Goal: Browse casually

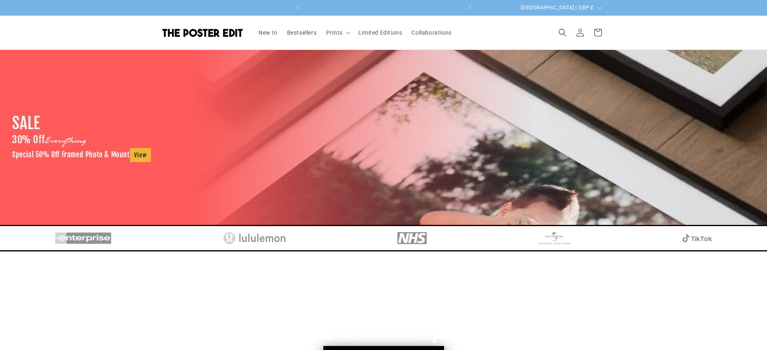
scroll to position [0, 314]
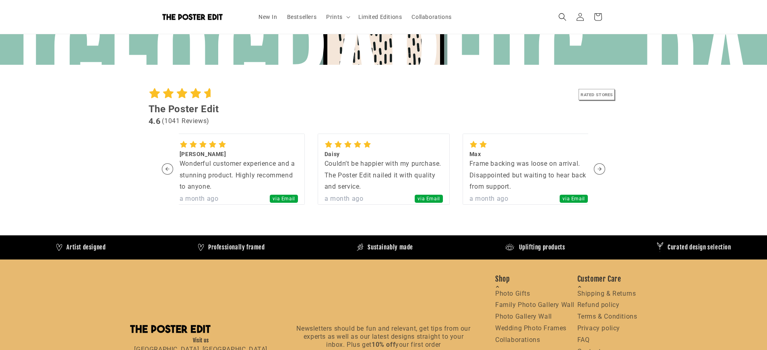
scroll to position [0, 314]
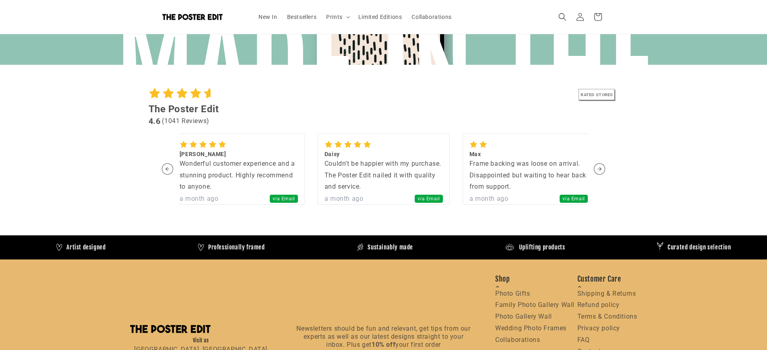
scroll to position [0, 314]
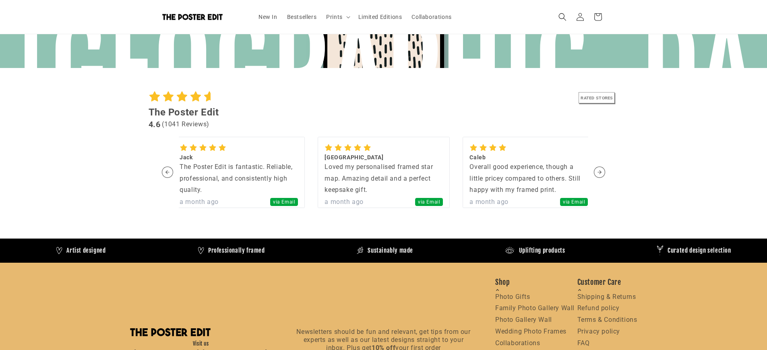
scroll to position [0, 314]
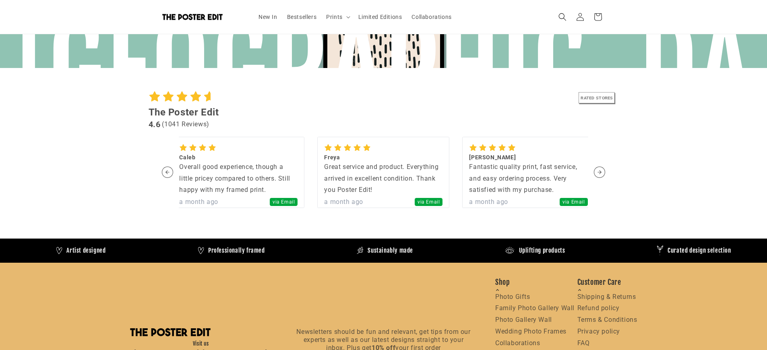
scroll to position [0, 157]
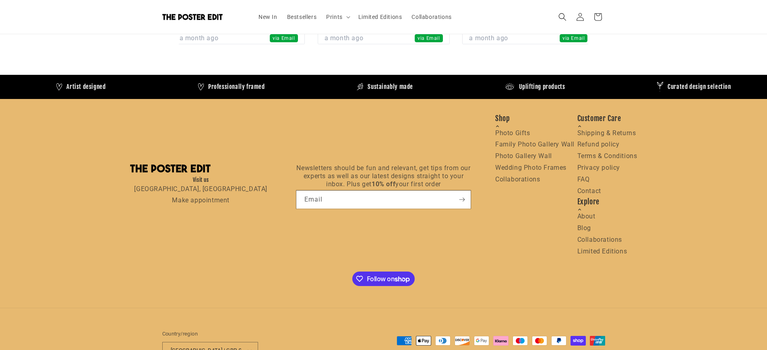
scroll to position [0, 157]
click at [614, 23] on div "Fantastic product and service. Couldn’t ask for more. Will buy again." at bounding box center [673, 11] width 118 height 23
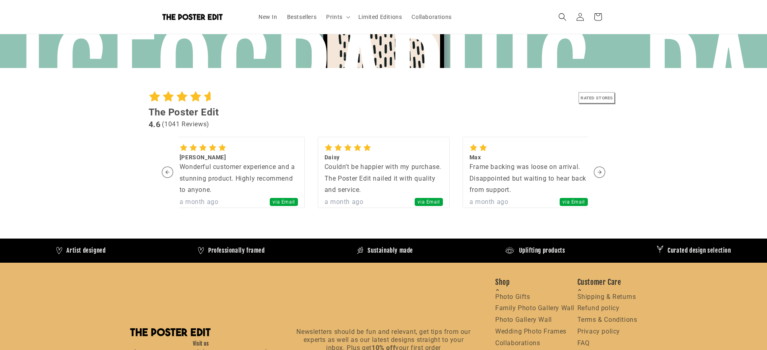
scroll to position [0, 0]
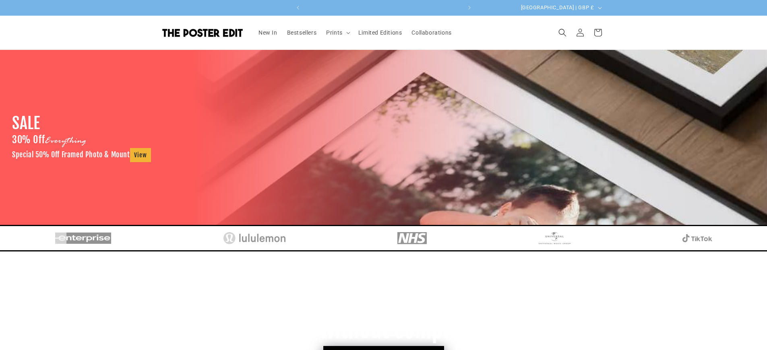
scroll to position [0, 314]
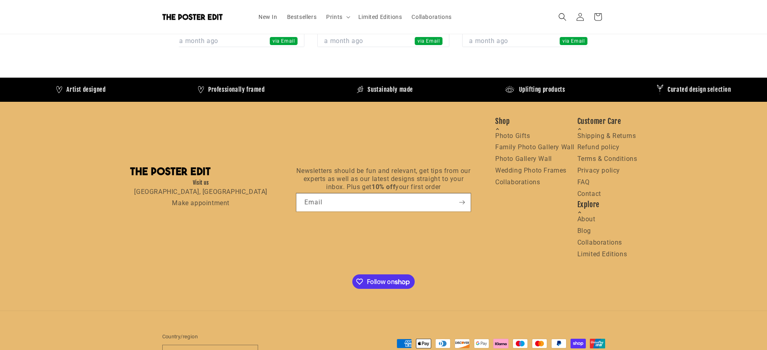
scroll to position [0, 157]
